Goal: Check status: Check status

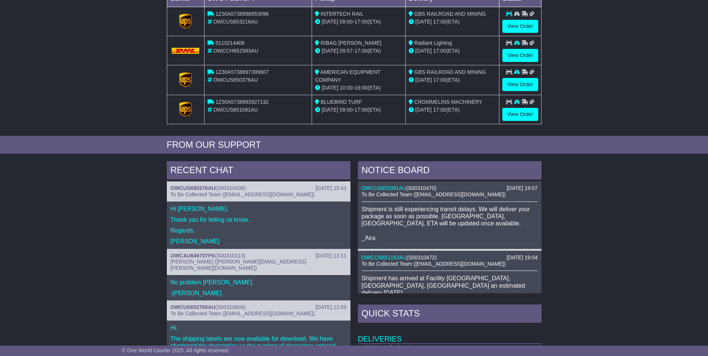
scroll to position [37, 0]
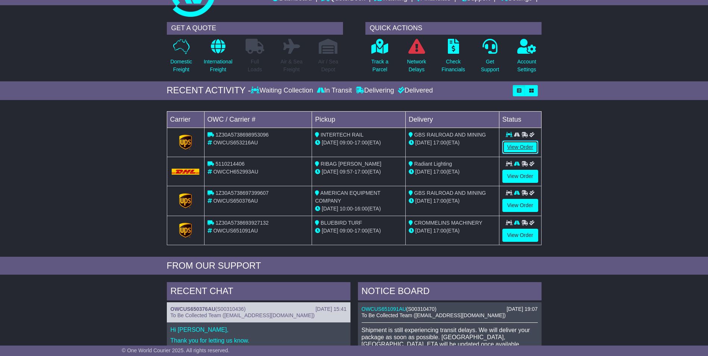
click at [514, 147] on link "View Order" at bounding box center [520, 147] width 36 height 13
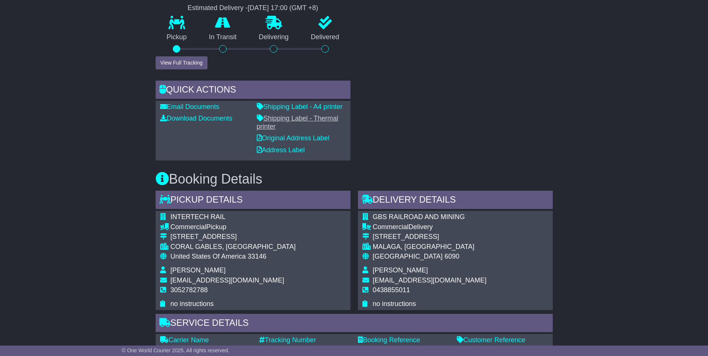
scroll to position [299, 0]
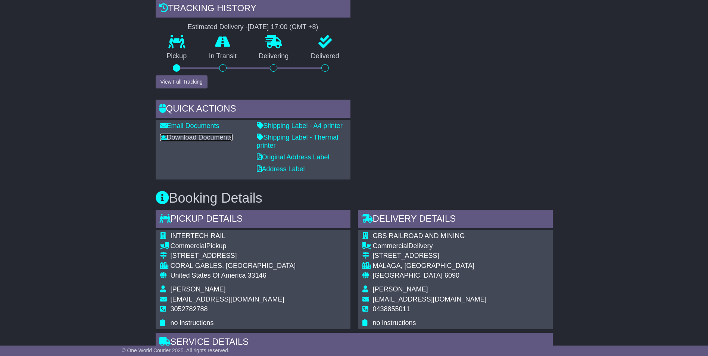
click at [213, 138] on link "Download Documents" at bounding box center [196, 137] width 72 height 7
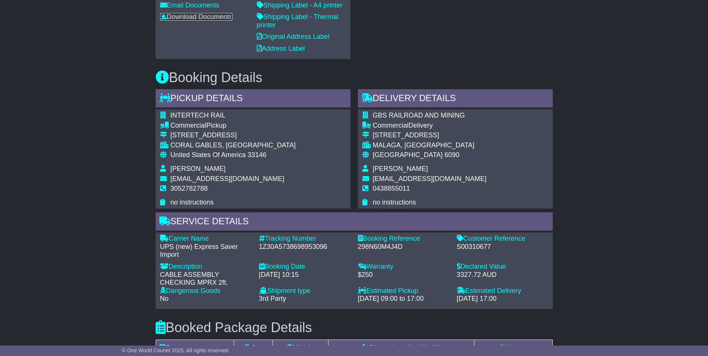
scroll to position [597, 0]
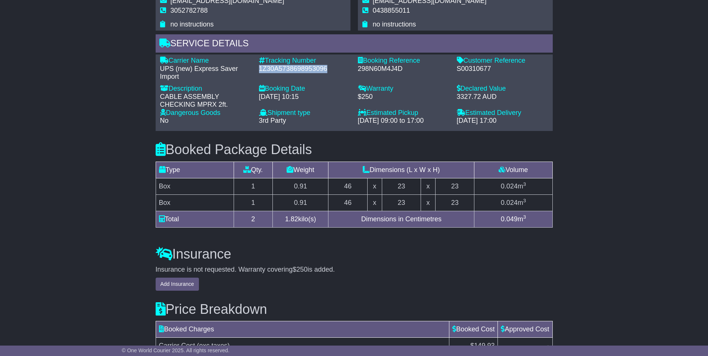
drag, startPoint x: 256, startPoint y: 66, endPoint x: 330, endPoint y: 69, distance: 73.6
click at [330, 69] on div "Tracking Number - 1Z30A5738698953096" at bounding box center [304, 69] width 99 height 24
copy div "1Z30A5738698953096"
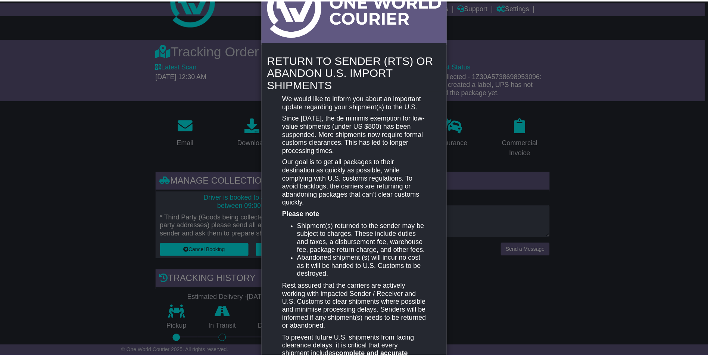
scroll to position [0, 0]
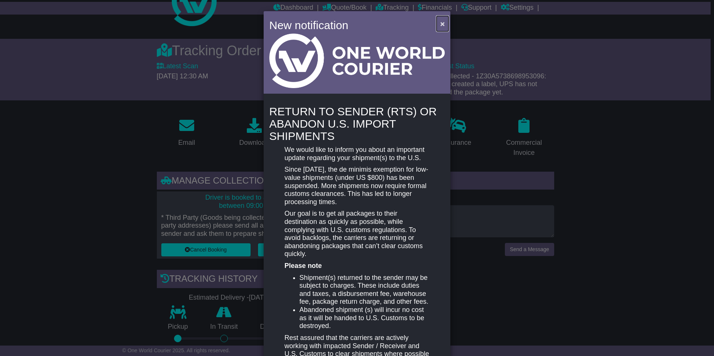
click at [441, 22] on span "×" at bounding box center [442, 23] width 4 height 9
click at [442, 22] on span "×" at bounding box center [442, 23] width 4 height 9
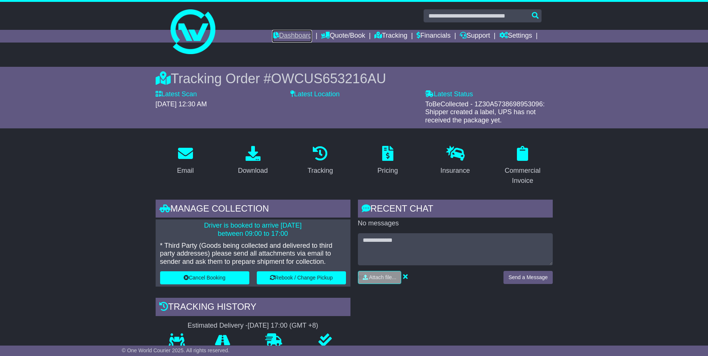
click at [298, 35] on link "Dashboard" at bounding box center [292, 36] width 40 height 13
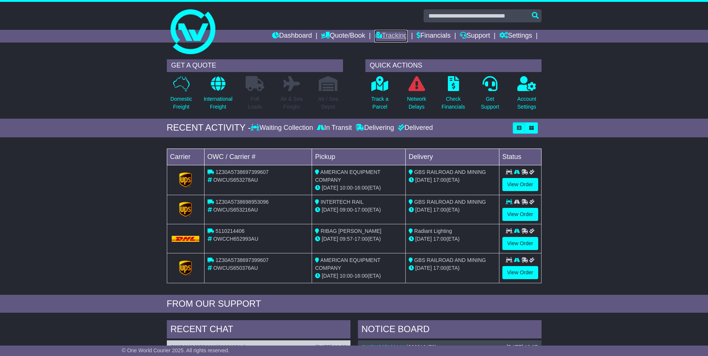
click at [387, 34] on link "Tracking" at bounding box center [390, 36] width 33 height 13
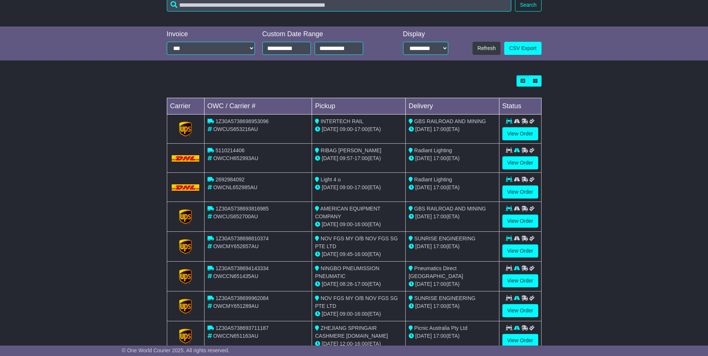
scroll to position [149, 0]
